Goal: Check status: Check status

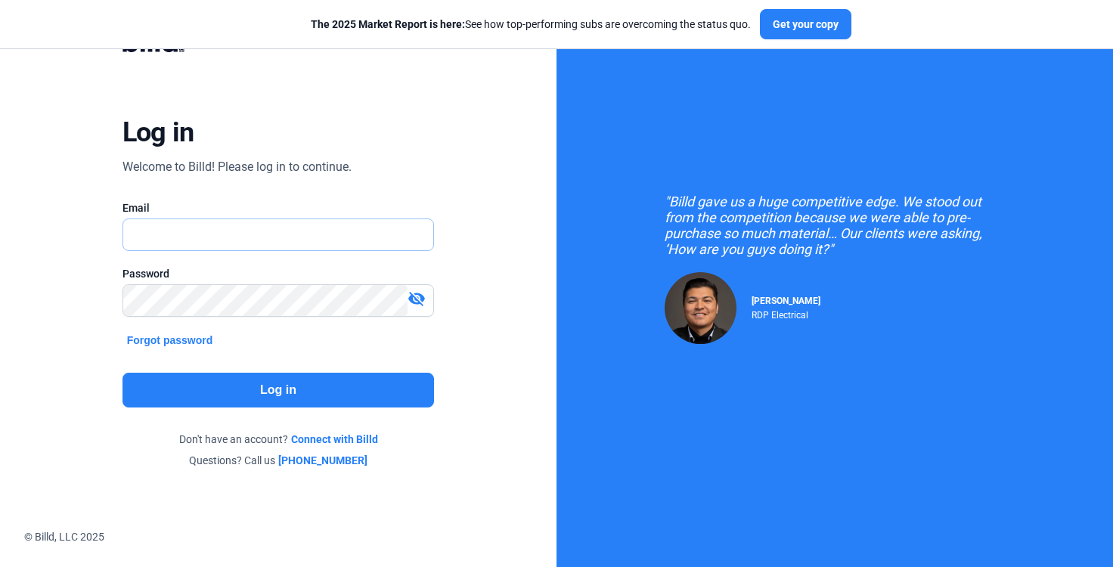
type input "[PERSON_NAME][EMAIL_ADDRESS][PERSON_NAME][DOMAIN_NAME]"
click at [258, 410] on div "Log in Welcome to Billd! Please log in to continue. Email [PERSON_NAME][EMAIL_A…" at bounding box center [278, 249] width 401 height 483
click at [265, 405] on button "Log in" at bounding box center [279, 390] width 312 height 35
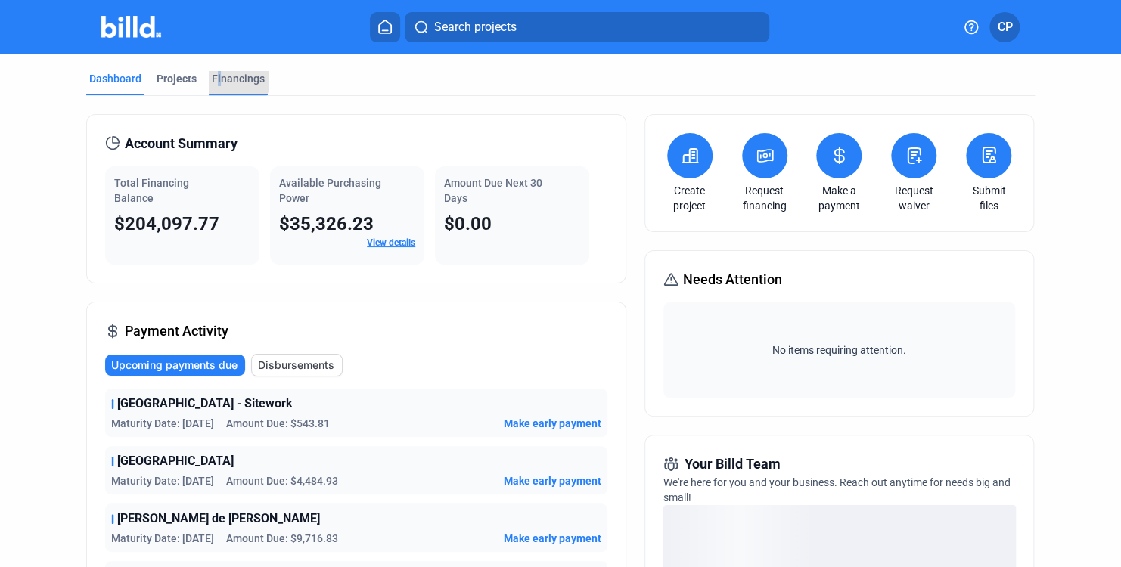
click at [221, 73] on div "Financings" at bounding box center [238, 78] width 53 height 15
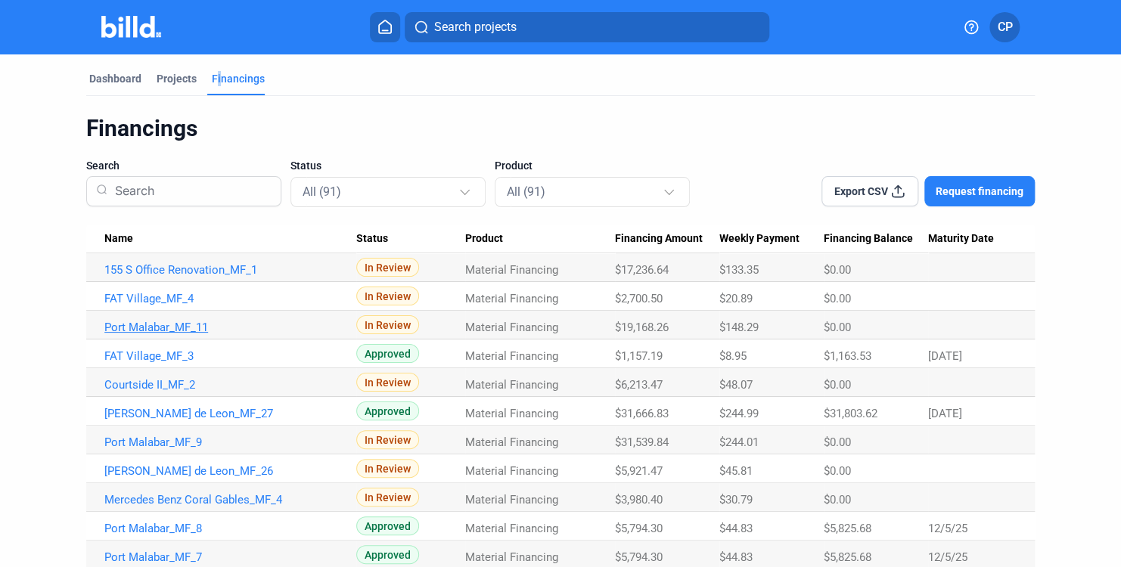
click at [191, 277] on link "Port Malabar_MF_11" at bounding box center [230, 270] width 252 height 14
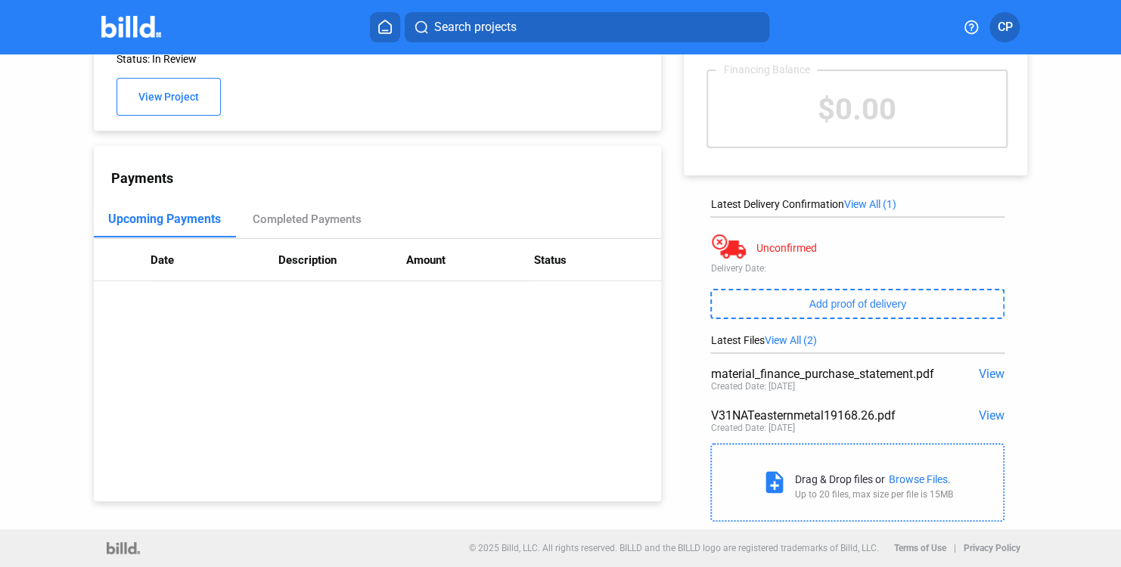
scroll to position [8, 0]
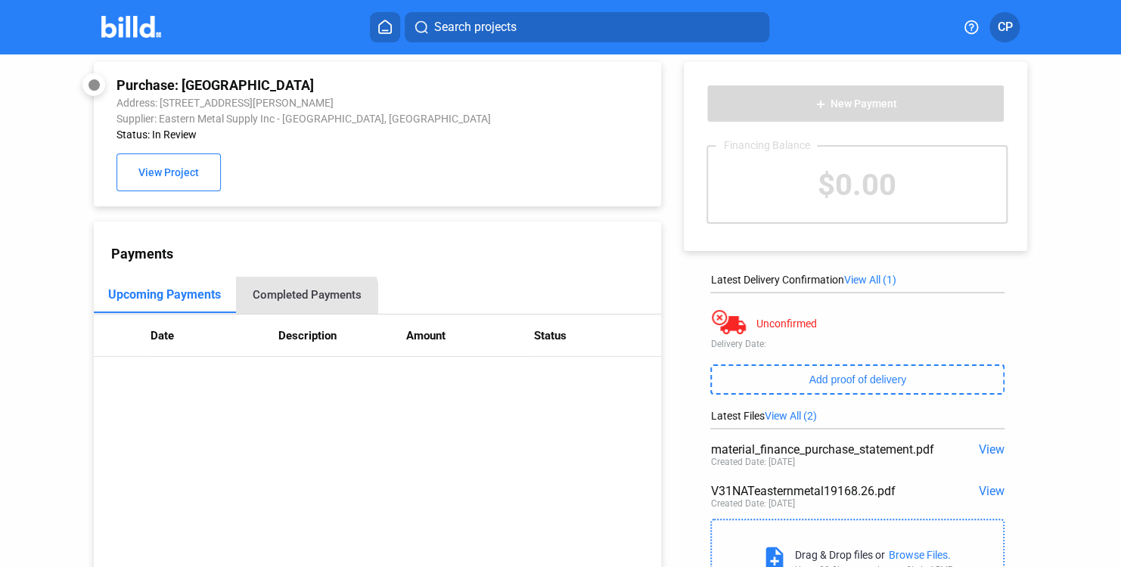
click at [303, 302] on div "Completed Payments" at bounding box center [306, 295] width 109 height 14
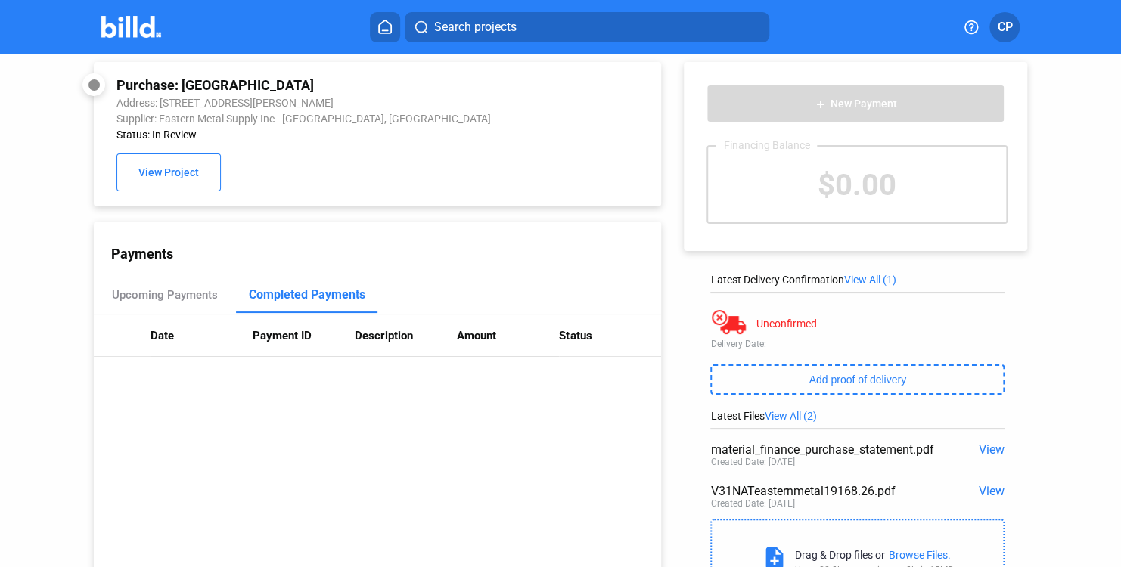
drag, startPoint x: 303, startPoint y: 309, endPoint x: 350, endPoint y: 290, distance: 50.3
click at [350, 290] on div "Completed Payments" at bounding box center [306, 294] width 116 height 14
drag, startPoint x: 350, startPoint y: 290, endPoint x: 107, endPoint y: 337, distance: 247.3
click at [104, 338] on th at bounding box center [122, 336] width 57 height 42
click at [129, 335] on th at bounding box center [122, 336] width 57 height 42
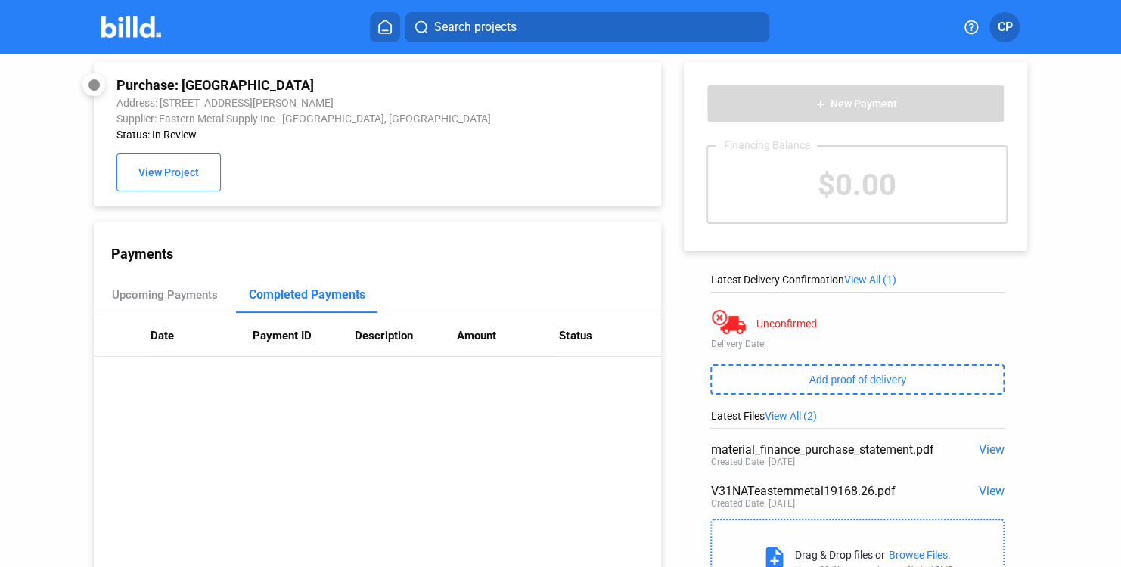
click at [147, 337] on th at bounding box center [122, 336] width 57 height 42
click at [180, 184] on button "View Project" at bounding box center [168, 173] width 104 height 38
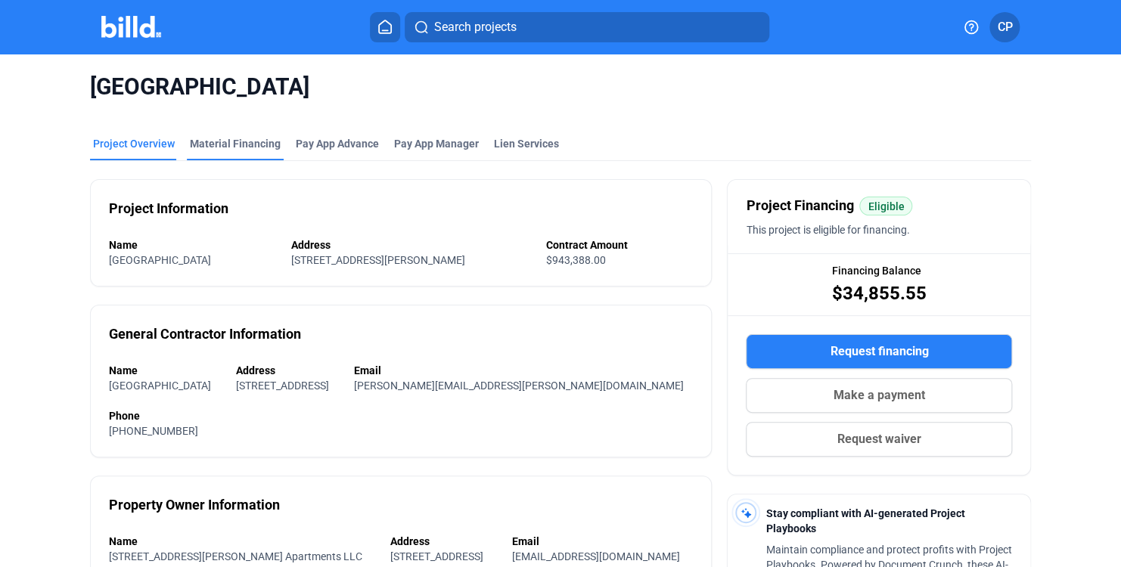
click at [249, 137] on div "Material Financing" at bounding box center [235, 143] width 91 height 15
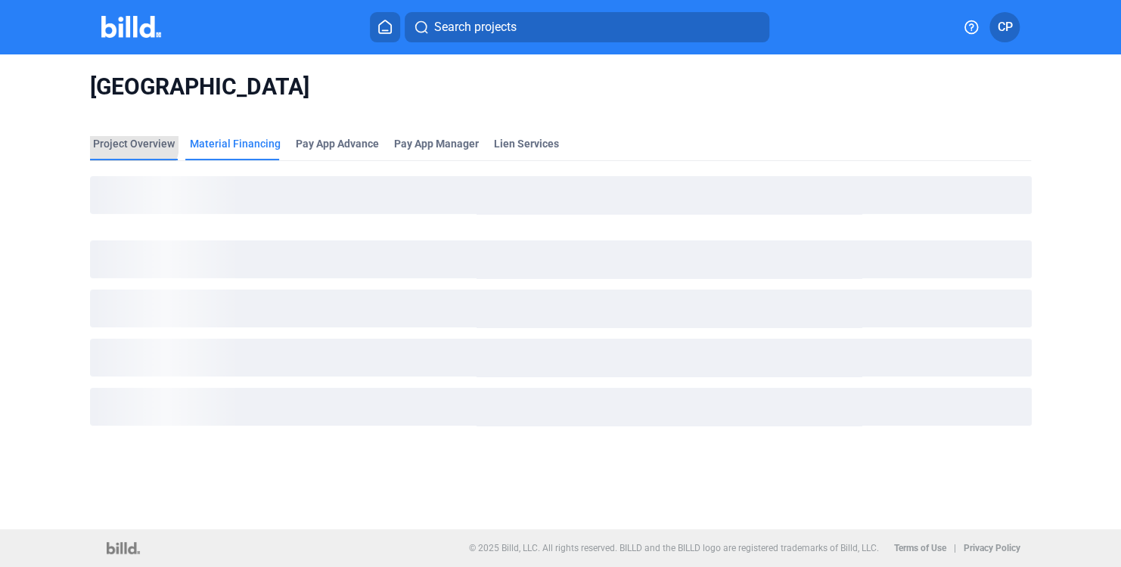
click at [122, 140] on div "Project Overview" at bounding box center [134, 143] width 82 height 15
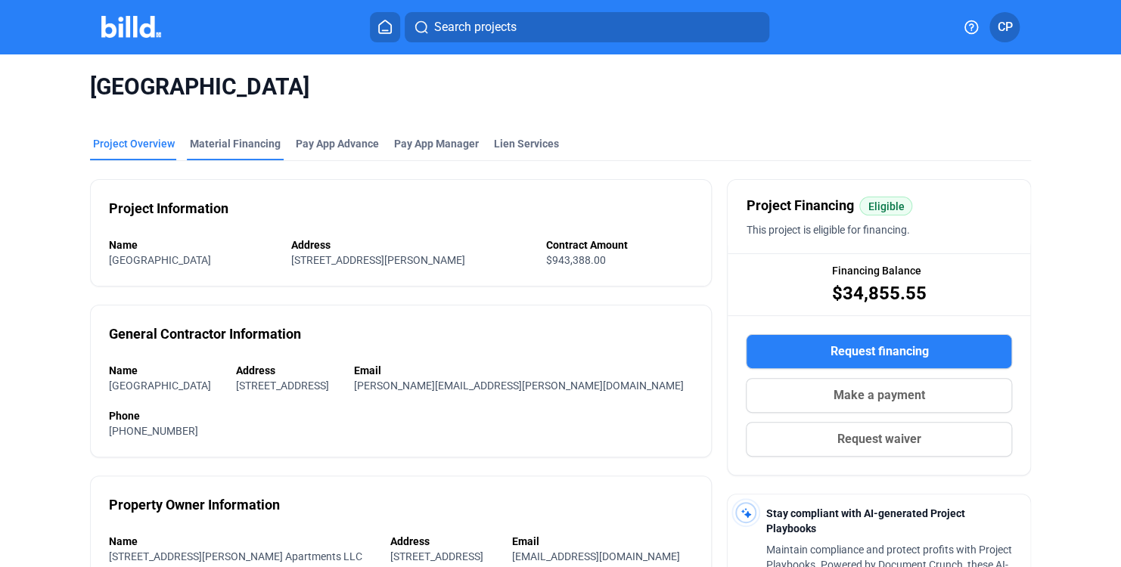
click at [204, 148] on div "Material Financing" at bounding box center [235, 143] width 91 height 15
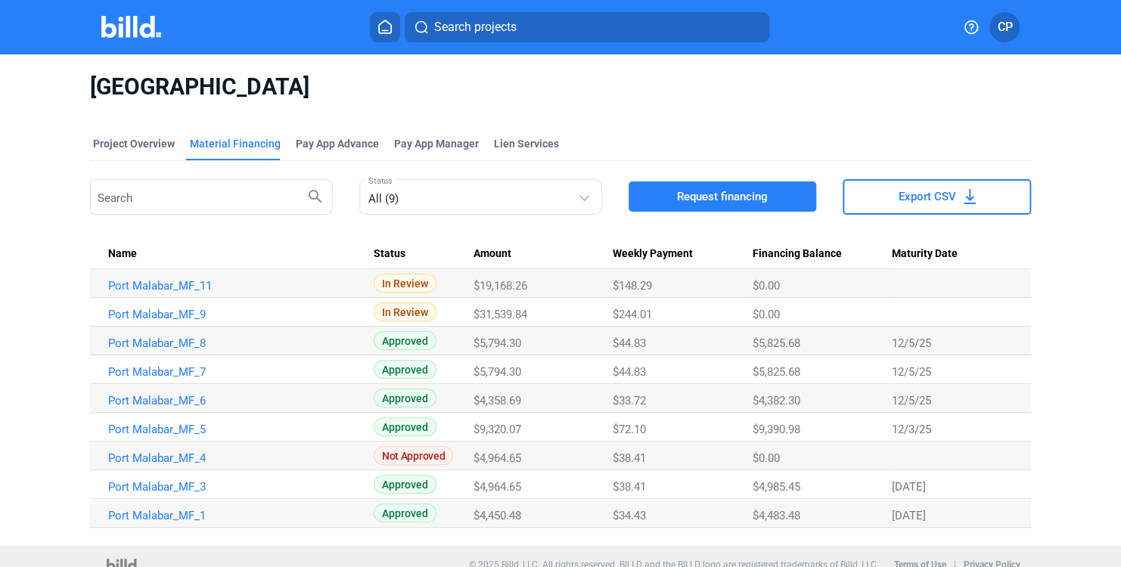
click at [418, 285] on span "In Review" at bounding box center [405, 283] width 63 height 19
click at [193, 280] on link "Port Malabar_MF_11" at bounding box center [234, 286] width 252 height 14
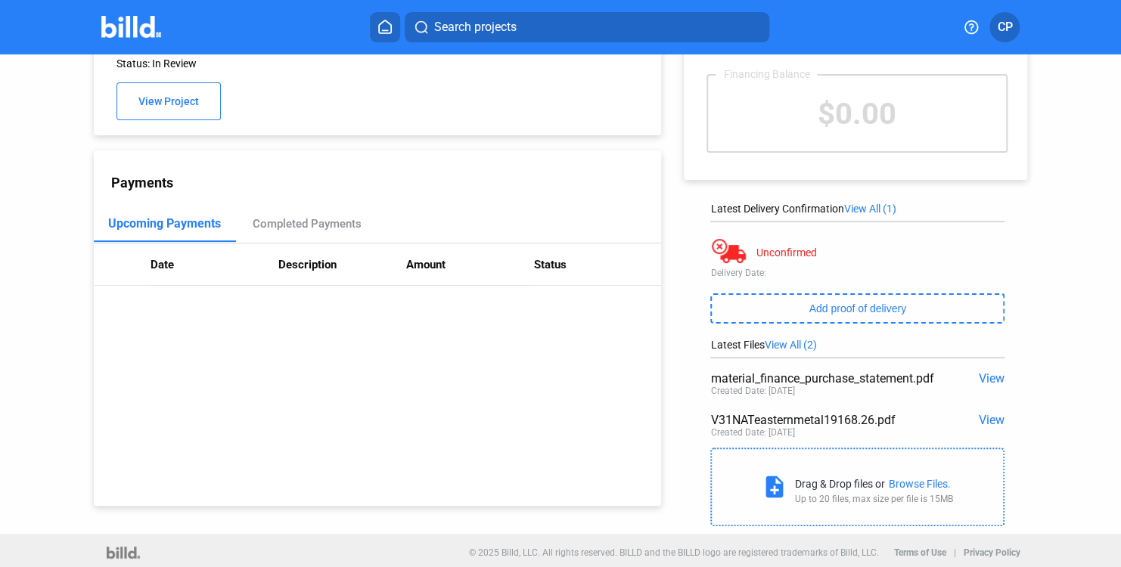
scroll to position [83, 0]
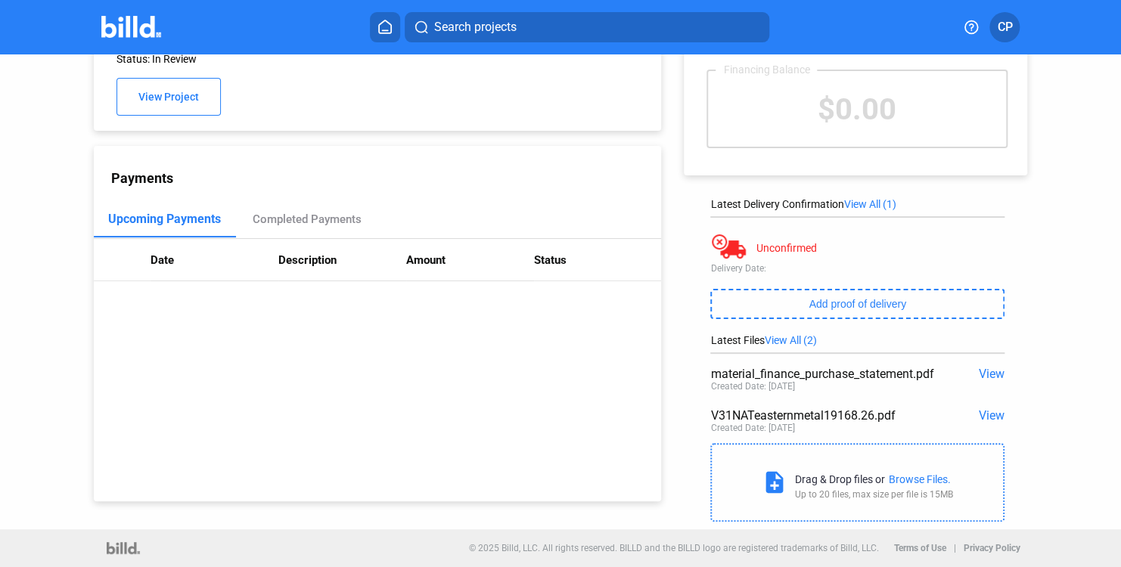
click at [979, 375] on span "View" at bounding box center [992, 374] width 26 height 14
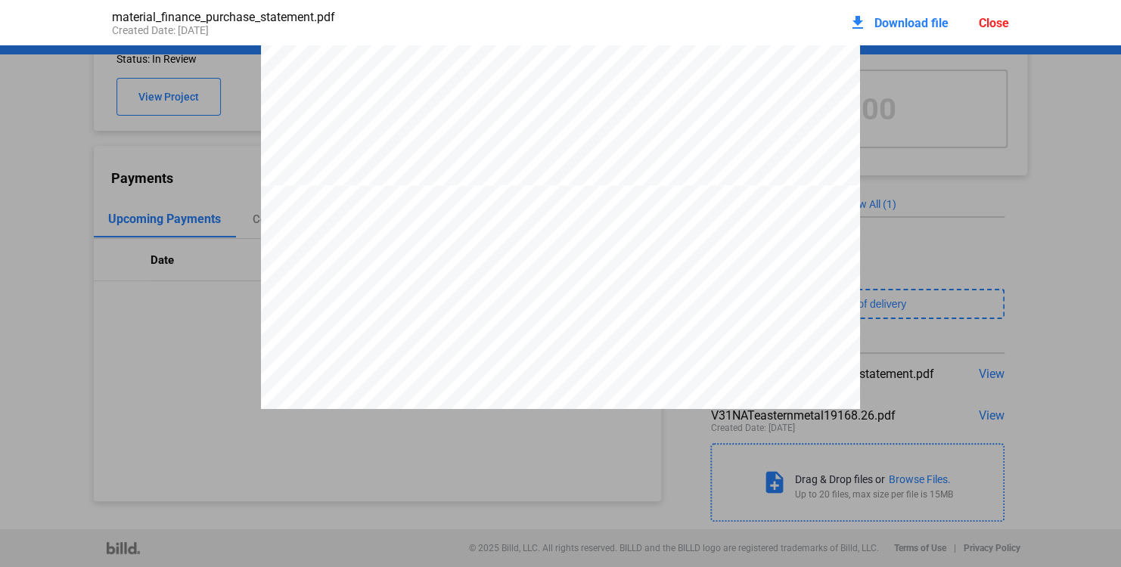
scroll to position [3487, 0]
